Goal: Information Seeking & Learning: Learn about a topic

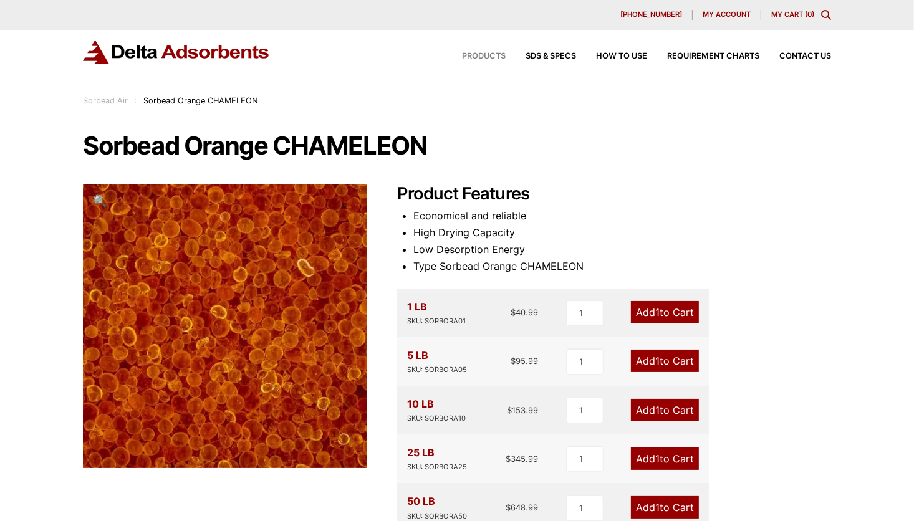
click at [485, 57] on span "Products" at bounding box center [484, 56] width 44 height 8
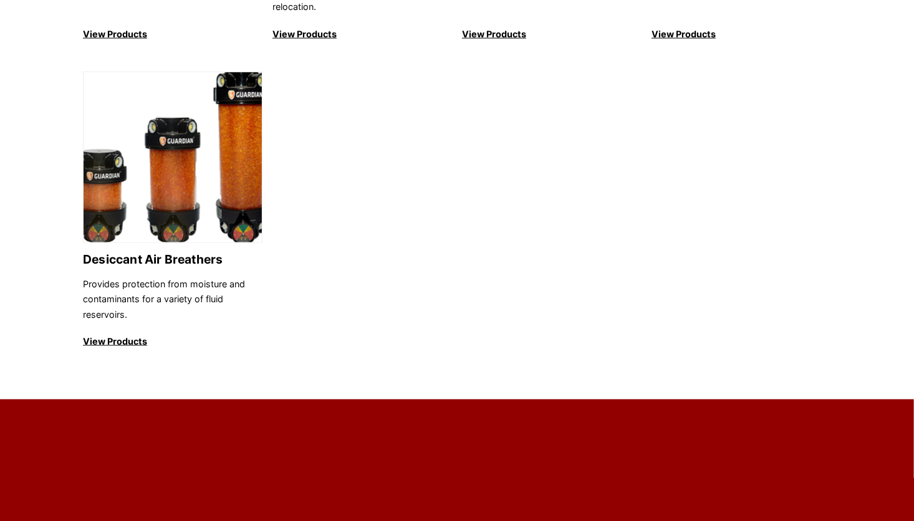
scroll to position [1434, 0]
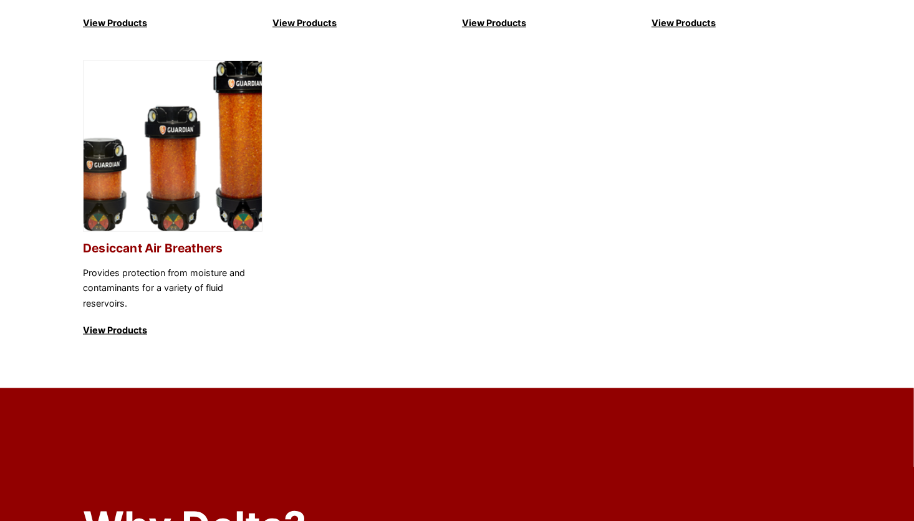
click at [109, 323] on p "View Products" at bounding box center [173, 330] width 180 height 15
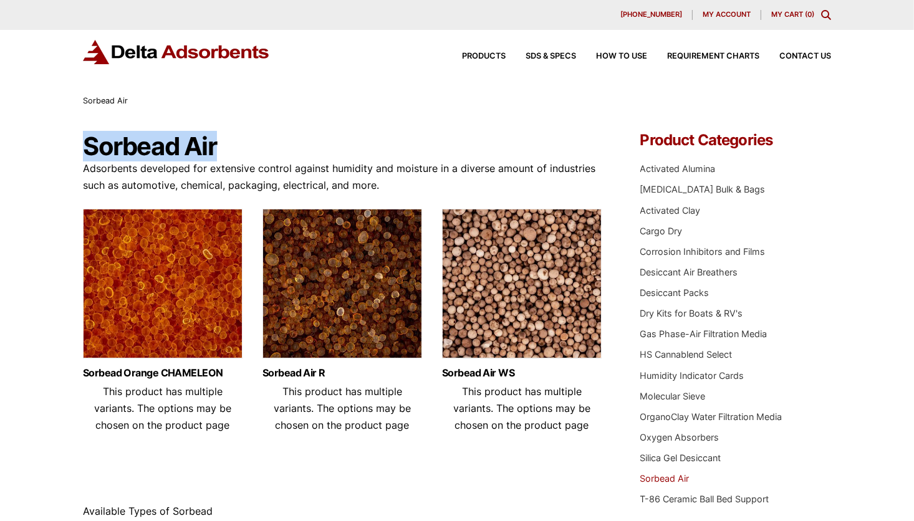
drag, startPoint x: 217, startPoint y: 146, endPoint x: 85, endPoint y: 150, distance: 132.3
click at [85, 150] on h1 "Sorbead Air" at bounding box center [343, 146] width 520 height 27
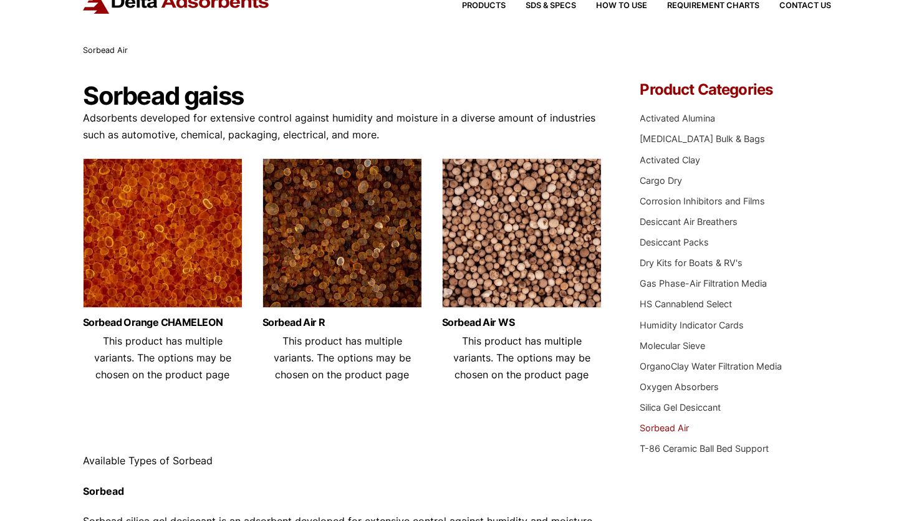
scroll to position [62, 0]
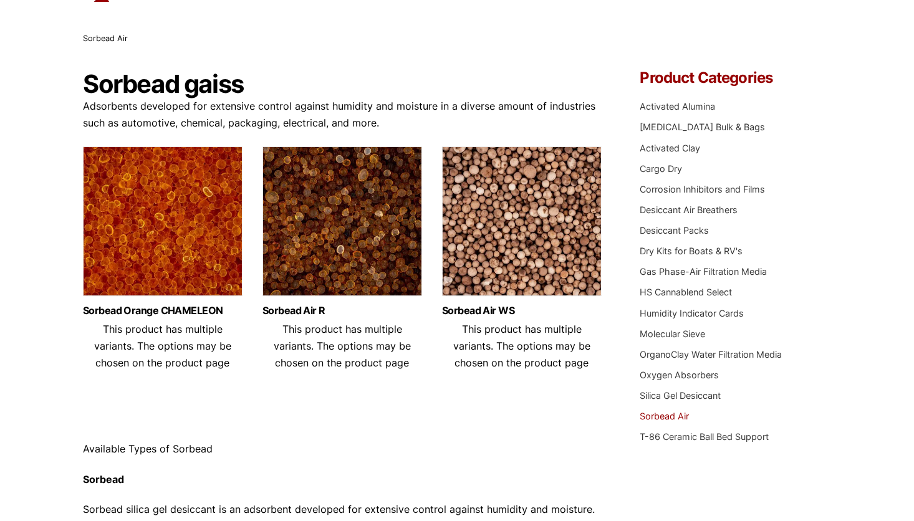
drag, startPoint x: 234, startPoint y: 368, endPoint x: 80, endPoint y: 324, distance: 159.5
click at [80, 324] on div "Our website has detected that you are using an outdated browser that will preve…" at bounding box center [457, 483] width 914 height 1090
drag, startPoint x: 80, startPoint y: 324, endPoint x: 136, endPoint y: 334, distance: 56.4
click at [253, 402] on ul "Sorbead Orange CHAMELEON Šim produktam ir vairāki varianti. Opcijas var izvēlēt…" at bounding box center [343, 279] width 520 height 264
drag, startPoint x: 413, startPoint y: 366, endPoint x: 284, endPoint y: 331, distance: 134.3
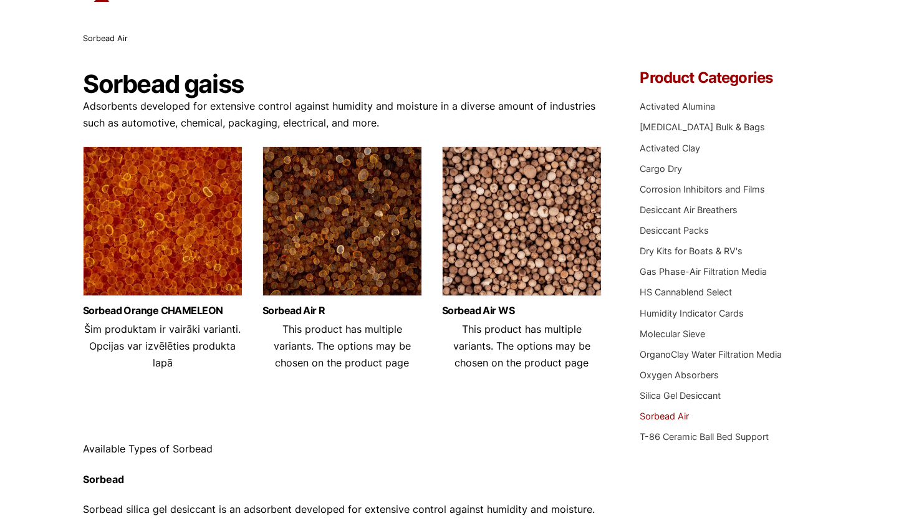
click at [284, 331] on header "Sorbead Air R This product has multiple variants. The options may be chosen on …" at bounding box center [343, 339] width 160 height 66
click at [364, 438] on div "Sorbead gaiss Adsorbents developed for extensive control against humidity and m…" at bounding box center [343, 398] width 520 height 657
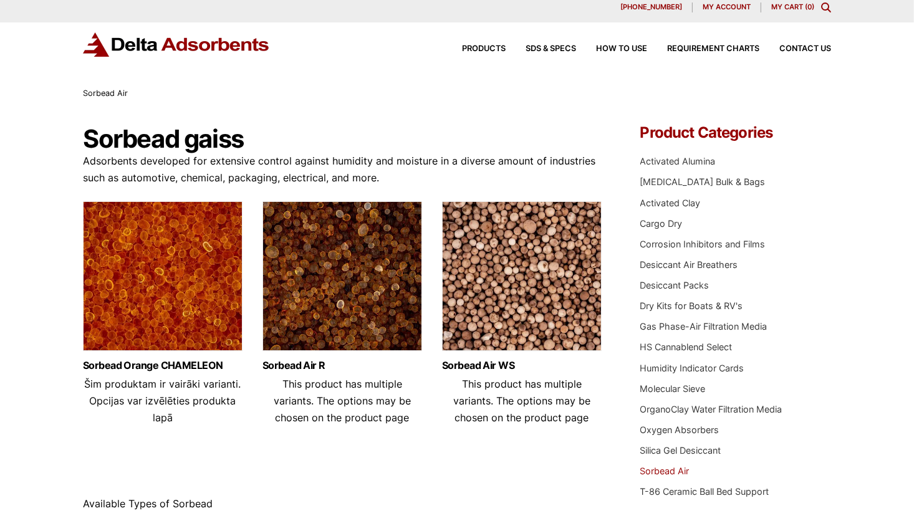
scroll to position [7, 0]
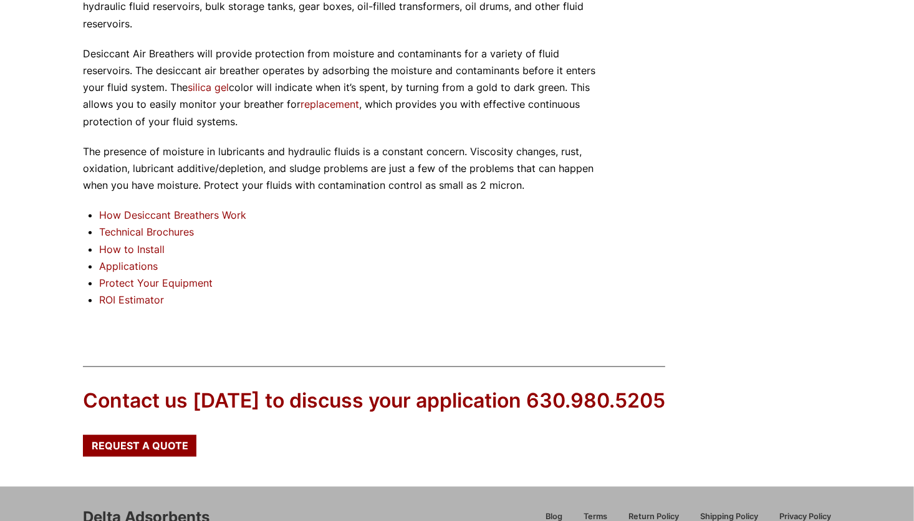
scroll to position [1185, 0]
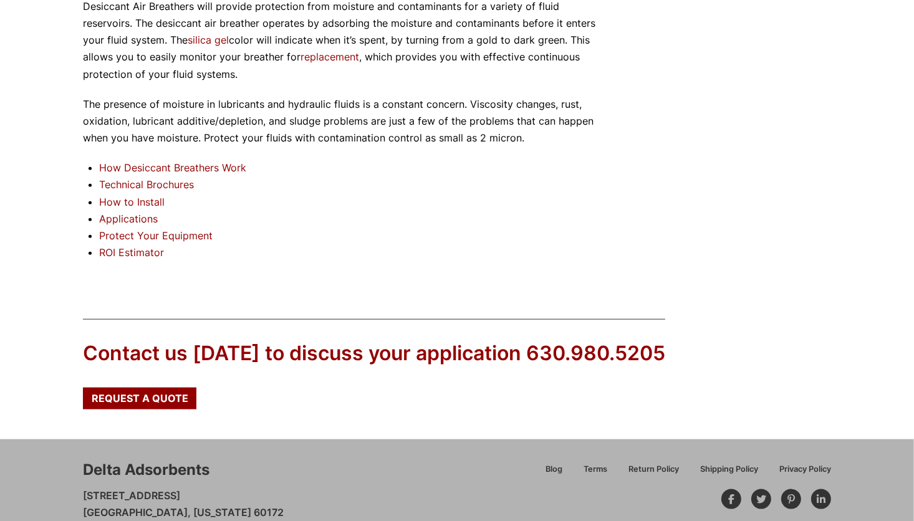
click at [134, 184] on link "Technical Brochures" at bounding box center [146, 184] width 95 height 12
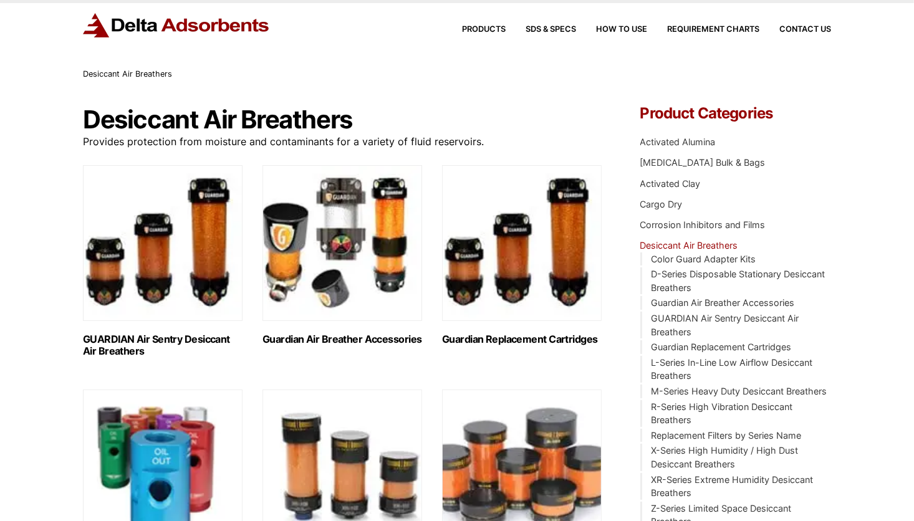
scroll to position [0, 0]
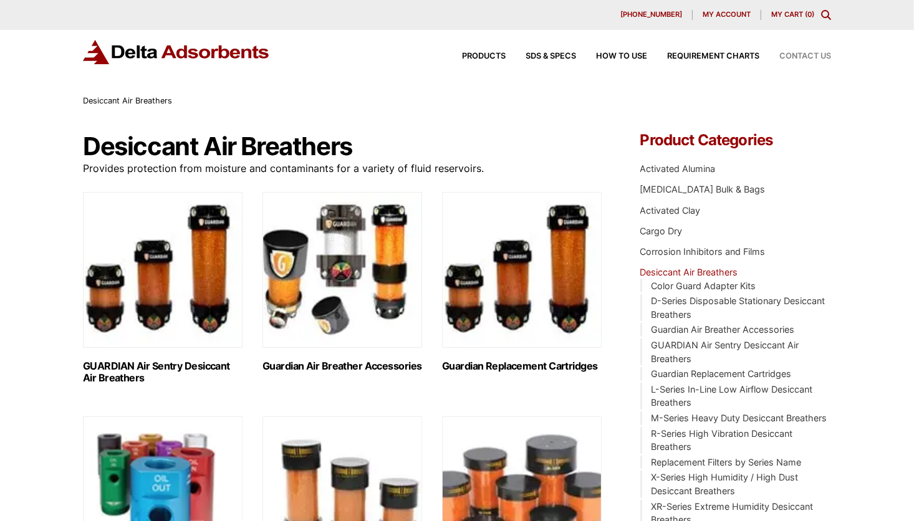
click at [793, 57] on span "Contact Us" at bounding box center [806, 56] width 52 height 8
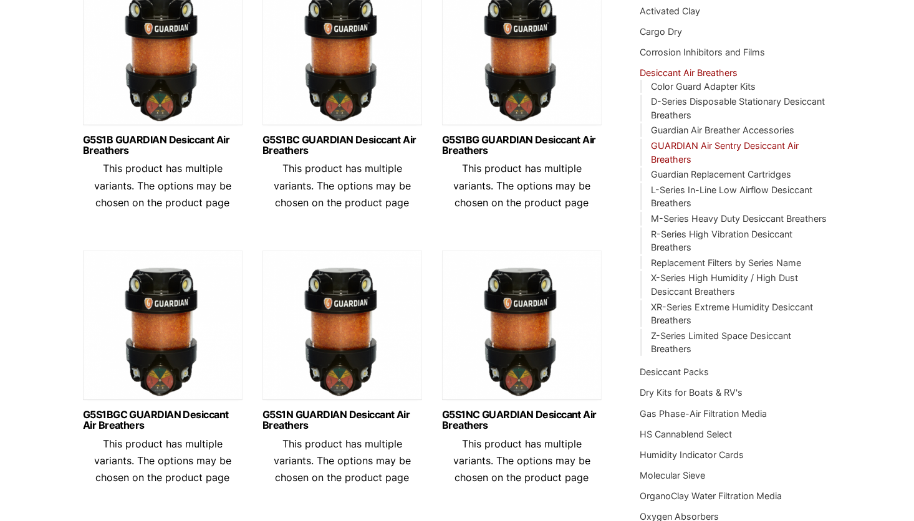
scroll to position [374, 0]
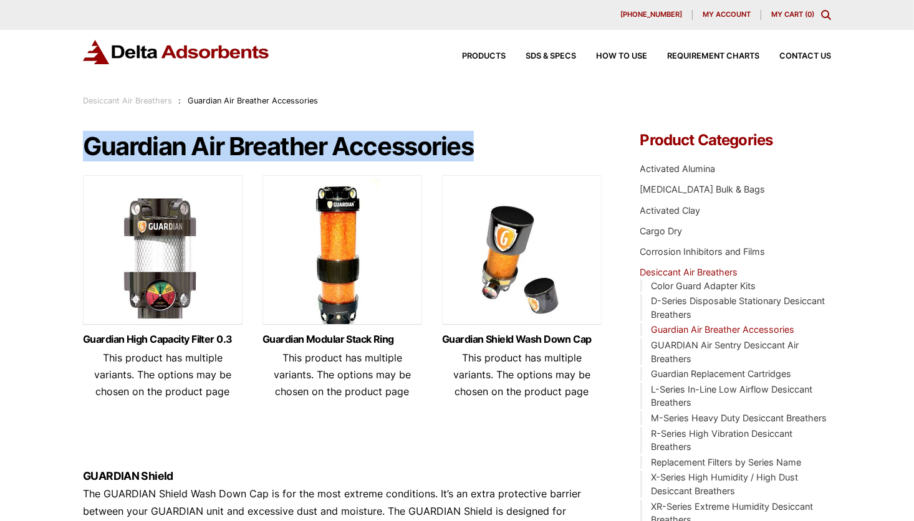
drag, startPoint x: 482, startPoint y: 146, endPoint x: 85, endPoint y: 144, distance: 397.2
click at [85, 144] on h1 "Guardian Air Breather Accessories" at bounding box center [343, 146] width 520 height 27
drag, startPoint x: 85, startPoint y: 144, endPoint x: 132, endPoint y: 148, distance: 47.6
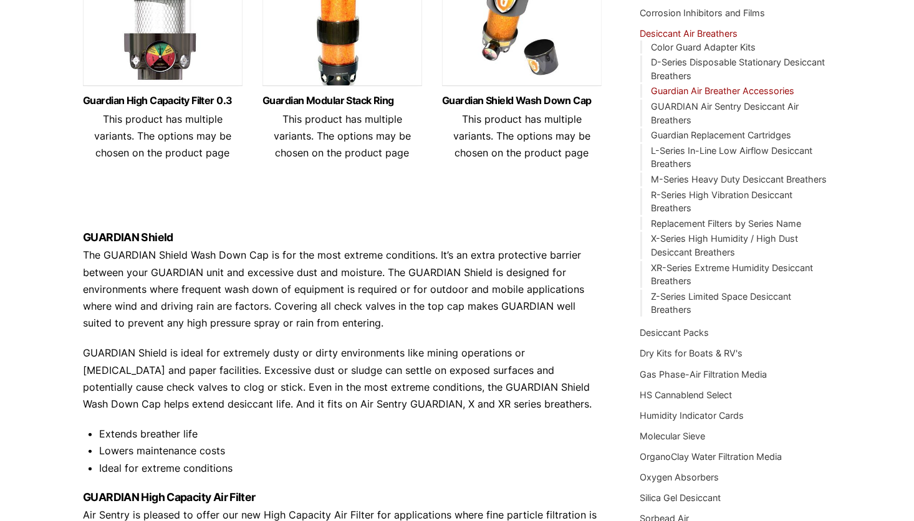
scroll to position [312, 0]
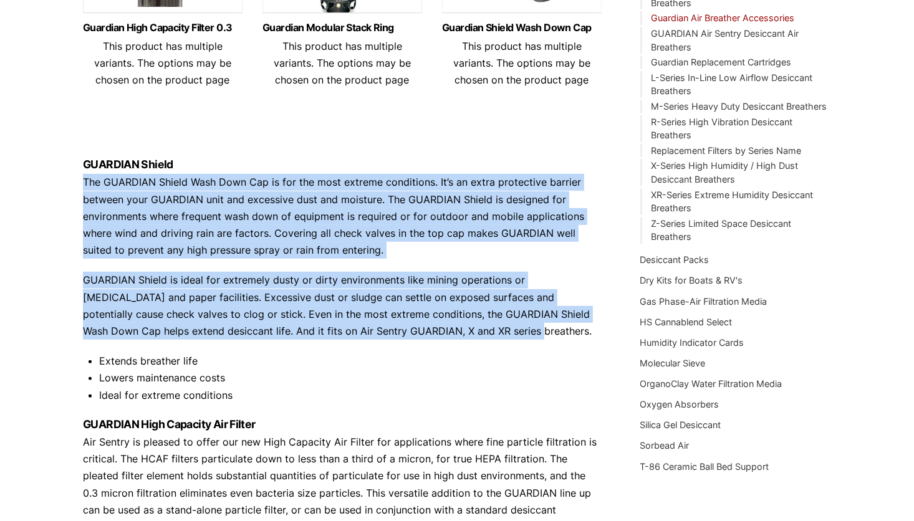
drag, startPoint x: 397, startPoint y: 333, endPoint x: 73, endPoint y: 180, distance: 358.5
click at [73, 180] on div "Our website has detected that you are using an outdated browser that will preve…" at bounding box center [457, 383] width 914 height 1391
drag, startPoint x: 73, startPoint y: 180, endPoint x: 119, endPoint y: 186, distance: 46.5
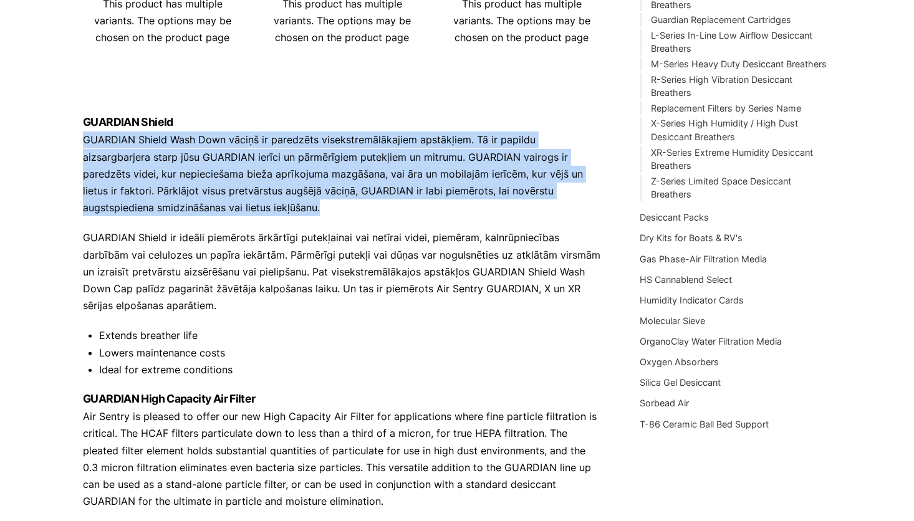
scroll to position [374, 0]
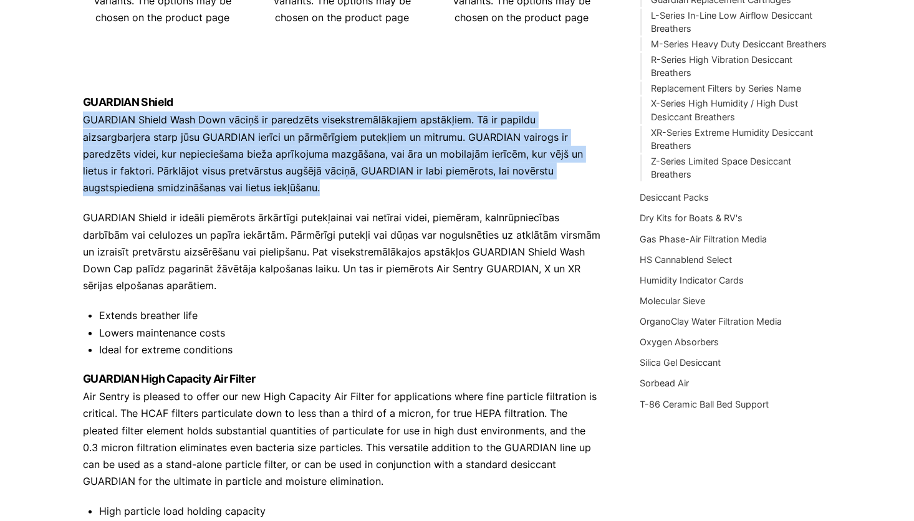
click at [29, 235] on div "Our website has detected that you are using an outdated browser that will preve…" at bounding box center [457, 330] width 914 height 1408
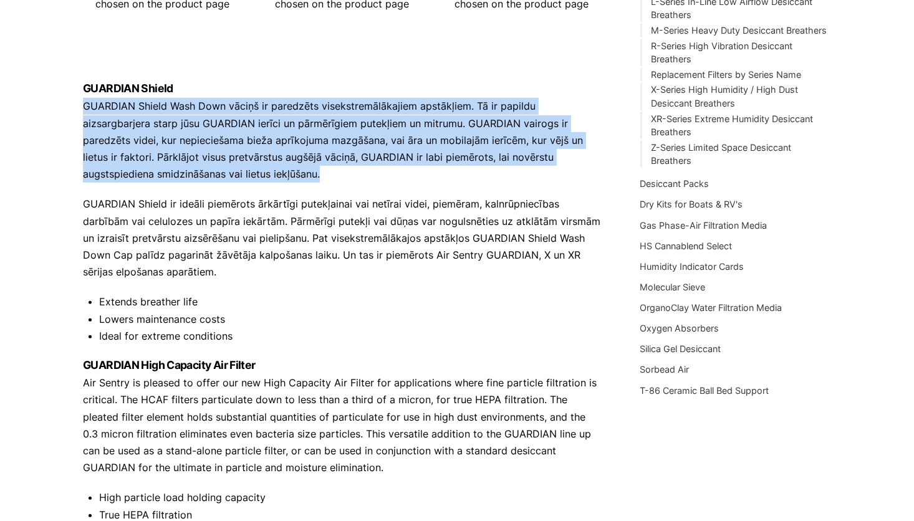
scroll to position [76, 0]
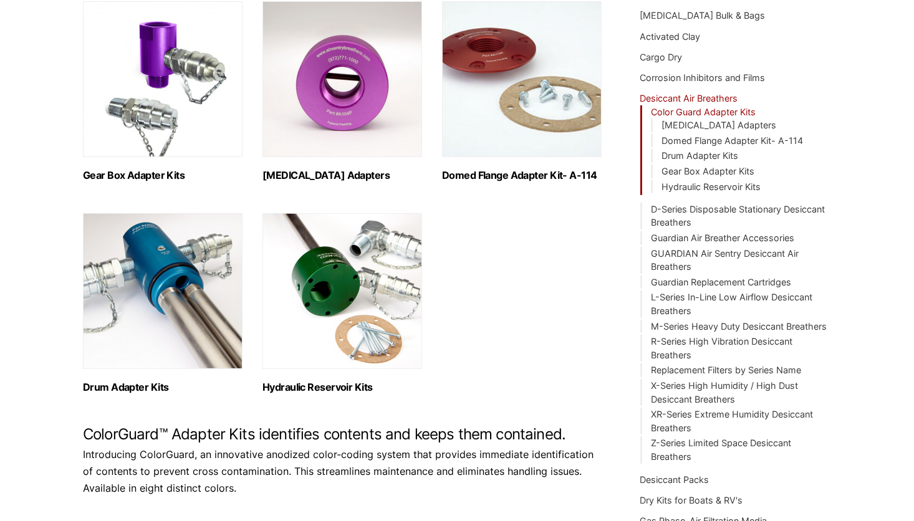
scroll to position [187, 0]
